Goal: Check status: Check status

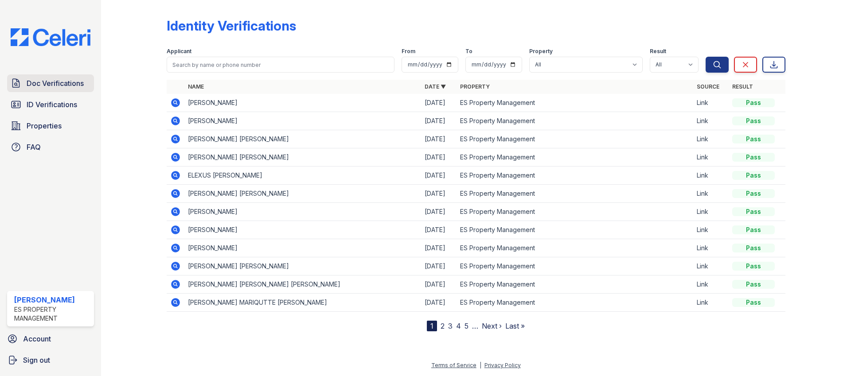
click at [52, 90] on link "Doc Verifications" at bounding box center [50, 83] width 87 height 18
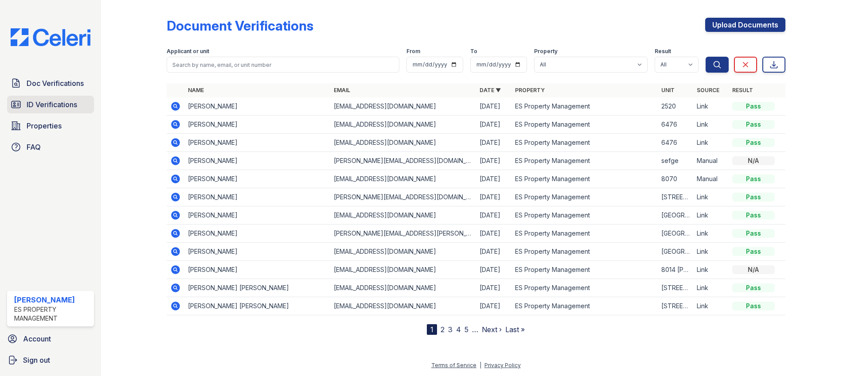
click at [51, 104] on span "ID Verifications" at bounding box center [52, 104] width 51 height 11
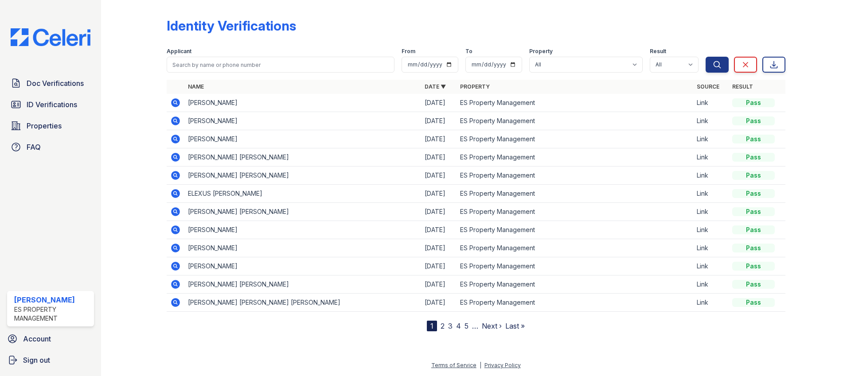
click at [175, 104] on icon at bounding box center [175, 103] width 11 height 11
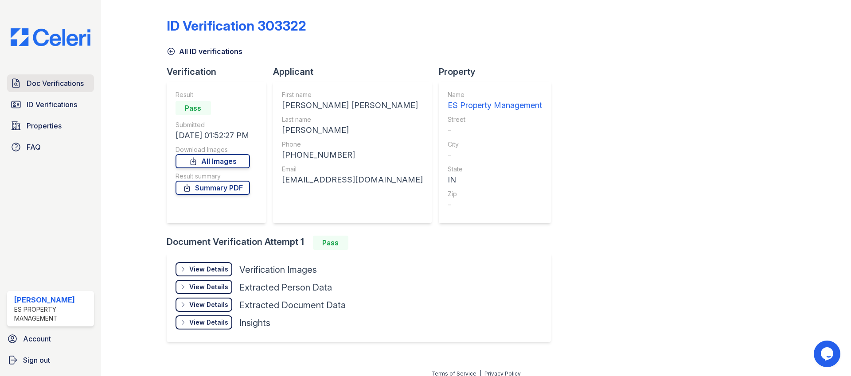
click at [60, 77] on link "Doc Verifications" at bounding box center [50, 83] width 87 height 18
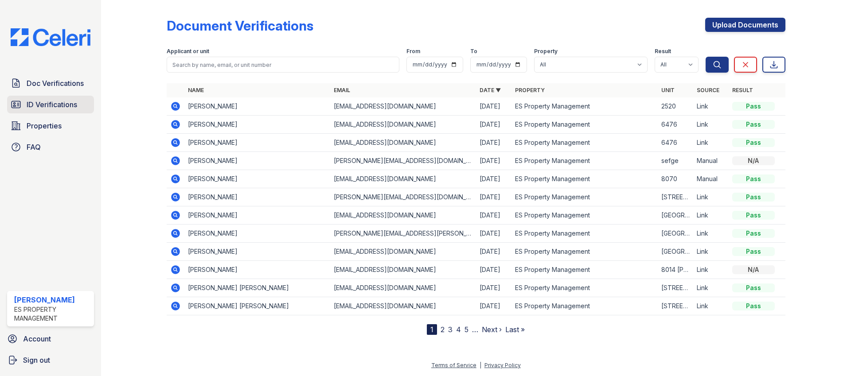
click at [73, 106] on span "ID Verifications" at bounding box center [52, 104] width 51 height 11
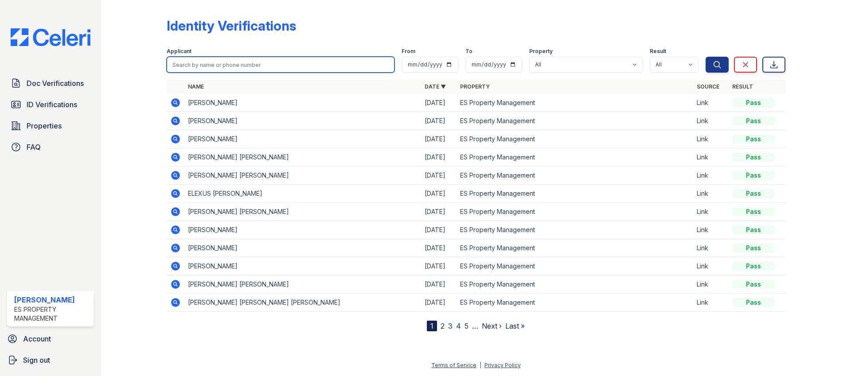
click at [238, 64] on input "search" at bounding box center [281, 65] width 228 height 16
type input "hood"
click at [706, 57] on button "Search" at bounding box center [717, 65] width 23 height 16
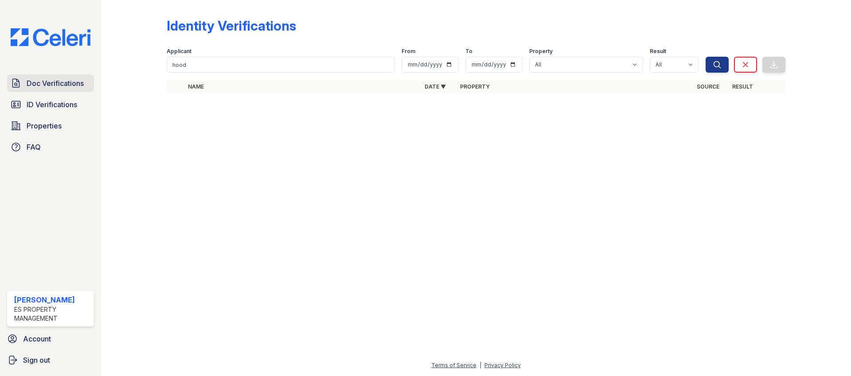
click at [39, 84] on span "Doc Verifications" at bounding box center [55, 83] width 57 height 11
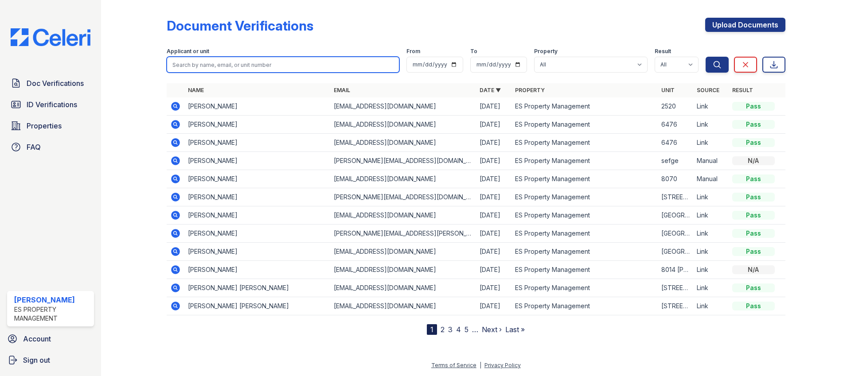
click at [204, 70] on input "search" at bounding box center [283, 65] width 233 height 16
type input "hood"
click at [706, 57] on button "Search" at bounding box center [717, 65] width 23 height 16
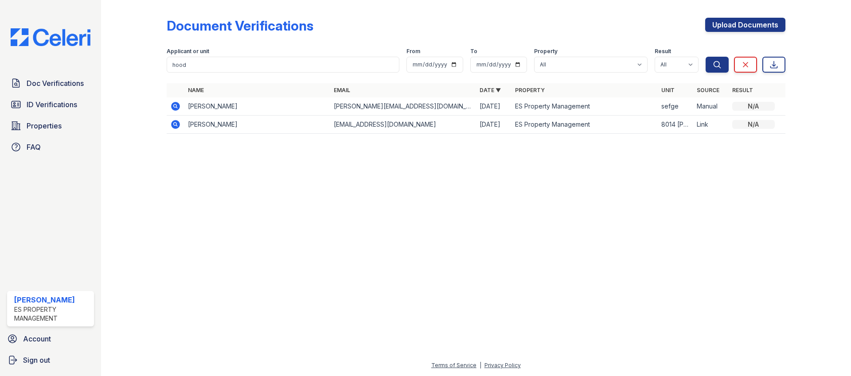
click at [172, 128] on icon at bounding box center [175, 124] width 11 height 11
click at [176, 107] on icon at bounding box center [175, 106] width 11 height 11
